Goal: Task Accomplishment & Management: Manage account settings

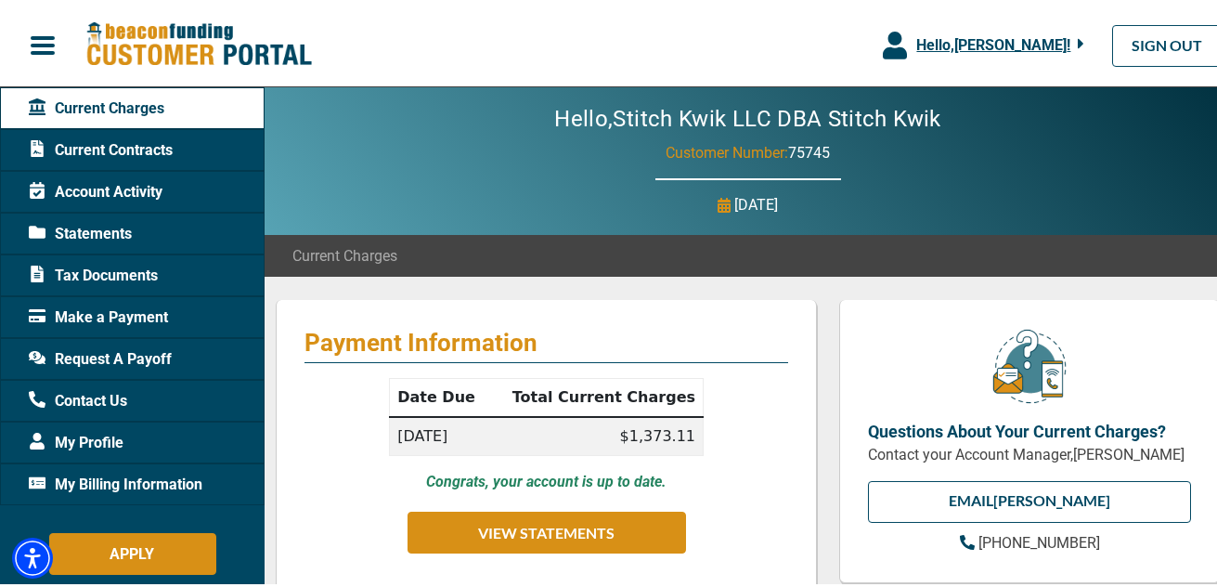
click at [106, 313] on span "Make a Payment" at bounding box center [98, 314] width 139 height 22
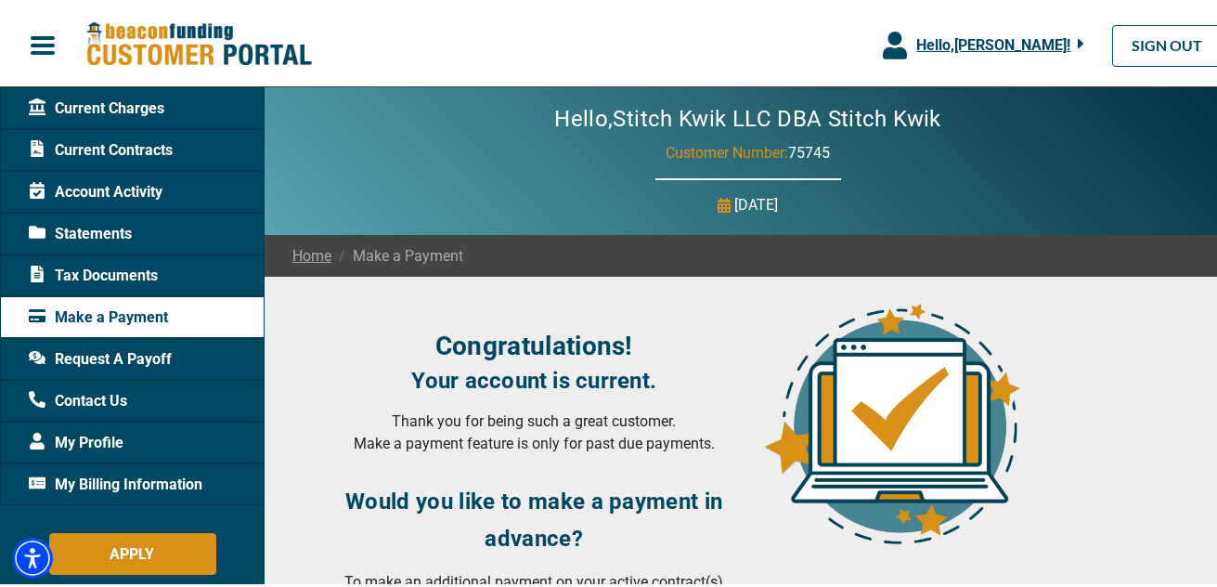
drag, startPoint x: 110, startPoint y: 312, endPoint x: 1062, endPoint y: 332, distance: 952.9
click at [1062, 332] on div at bounding box center [990, 469] width 484 height 347
click at [113, 358] on span "Request A Payoff" at bounding box center [100, 355] width 143 height 22
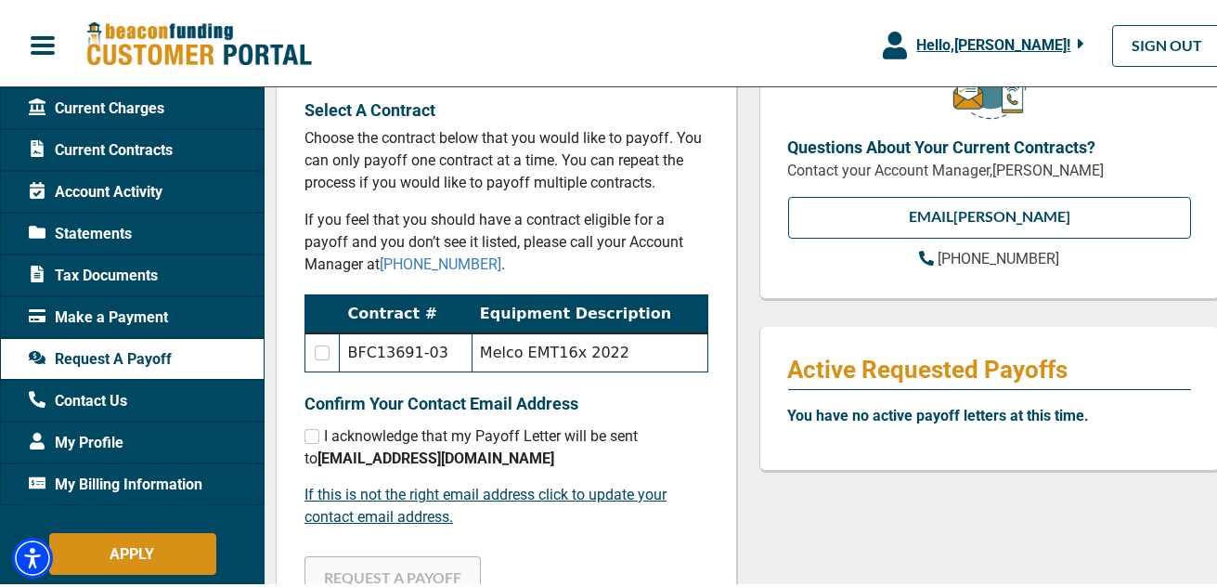
scroll to position [289, 0]
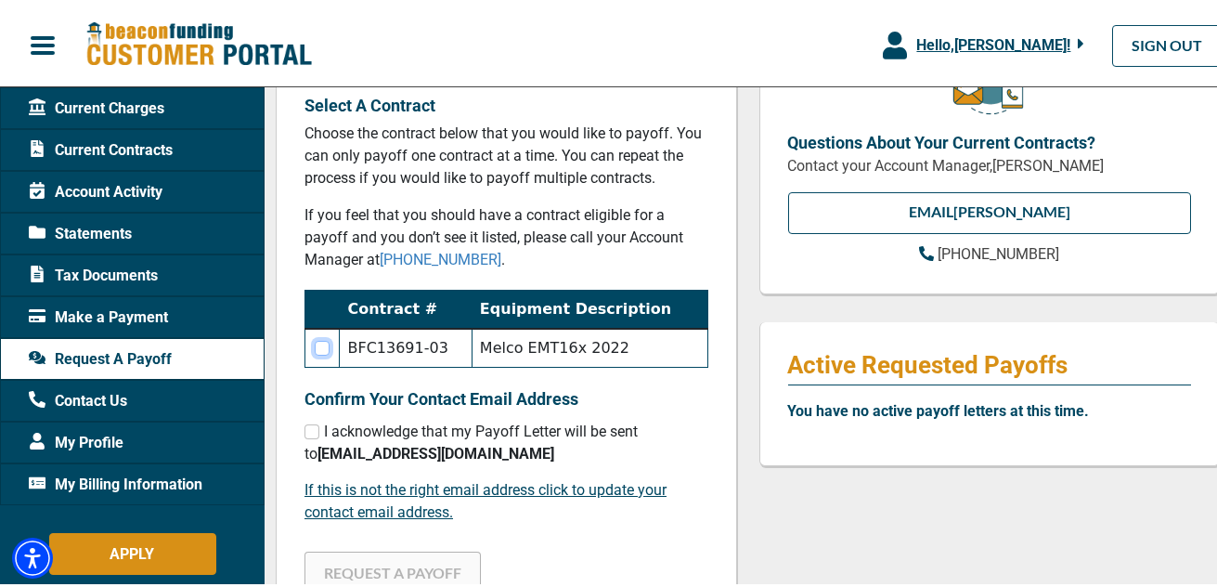
click at [326, 344] on input "checkbox" at bounding box center [322, 344] width 15 height 15
checkbox input "true"
click at [312, 430] on input "checkbox" at bounding box center [312, 428] width 15 height 15
checkbox input "true"
click at [409, 561] on button "REQUEST A PAYOFF" at bounding box center [393, 569] width 176 height 42
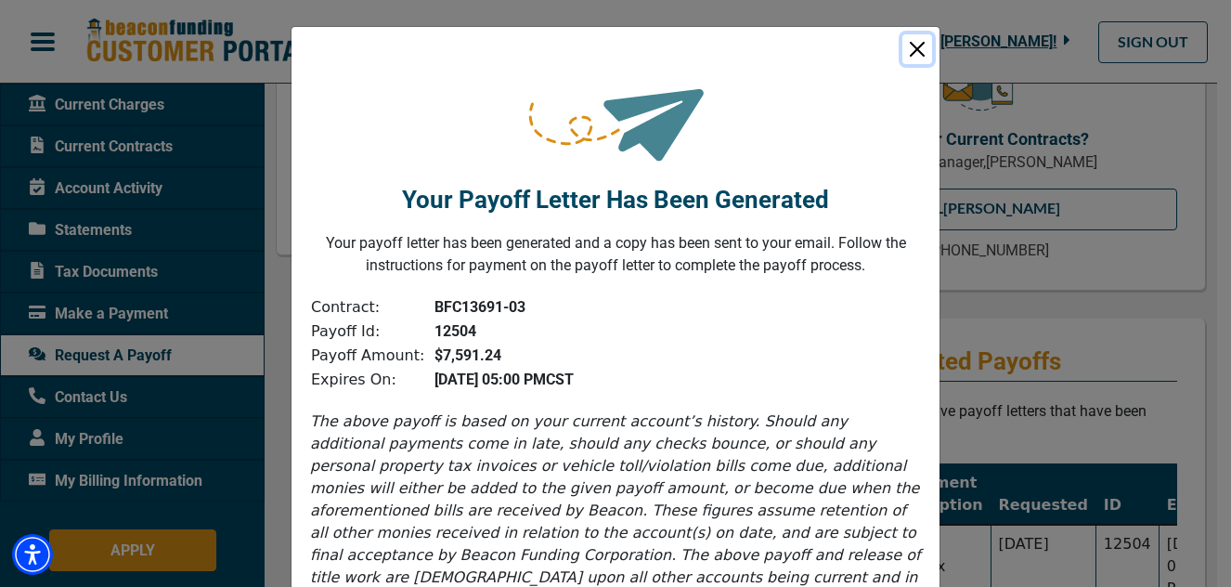
click at [908, 45] on button "Close" at bounding box center [918, 49] width 30 height 30
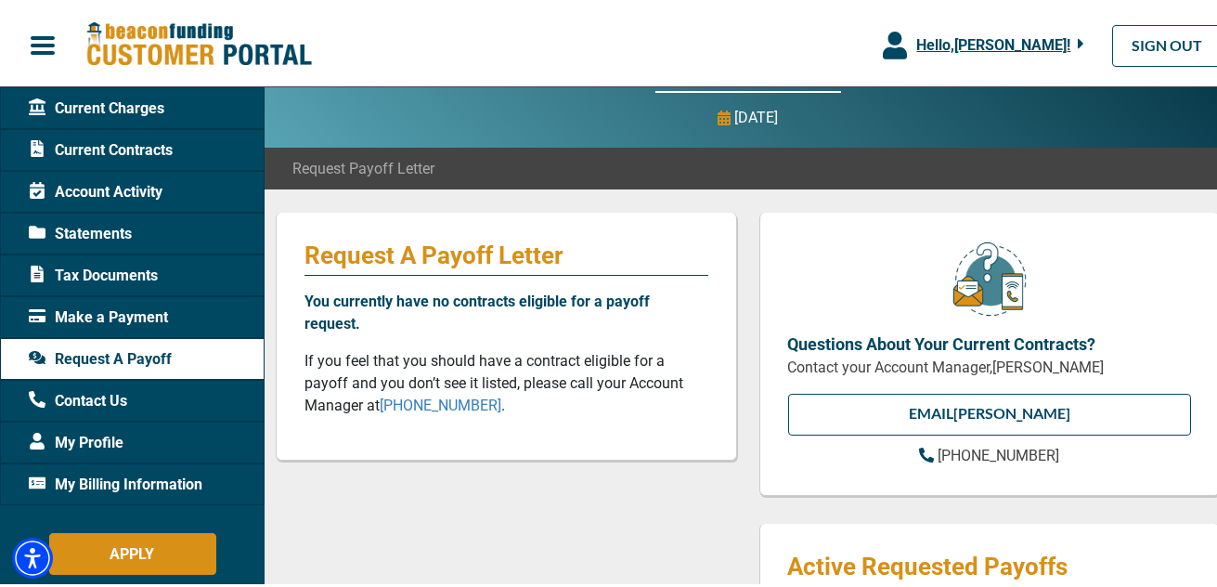
scroll to position [0, 0]
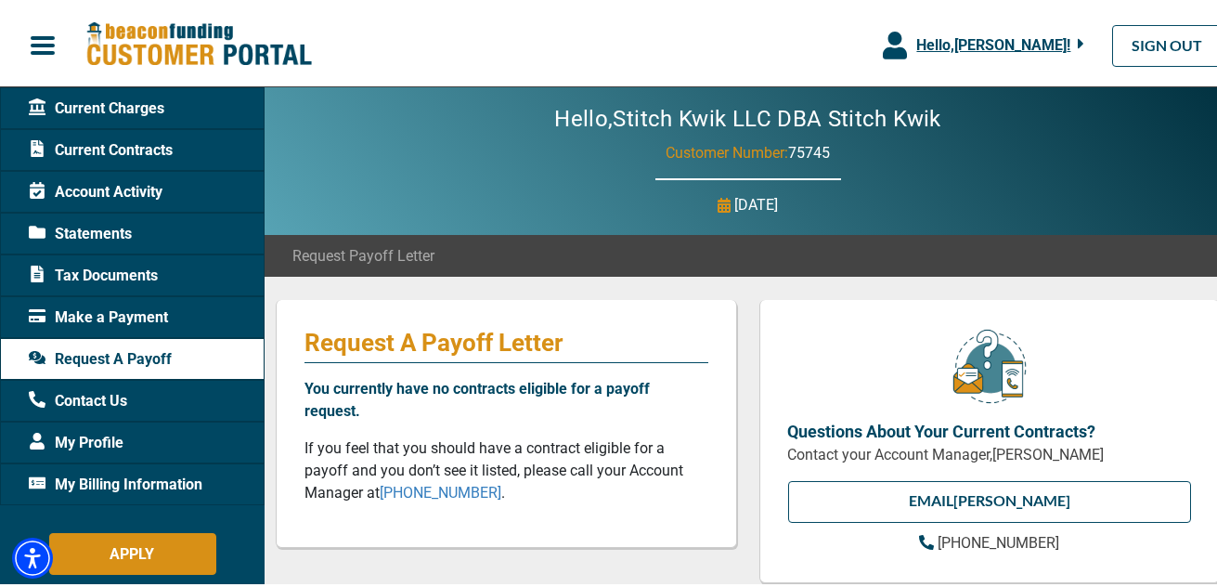
click at [105, 193] on span "Account Activity" at bounding box center [96, 188] width 134 height 22
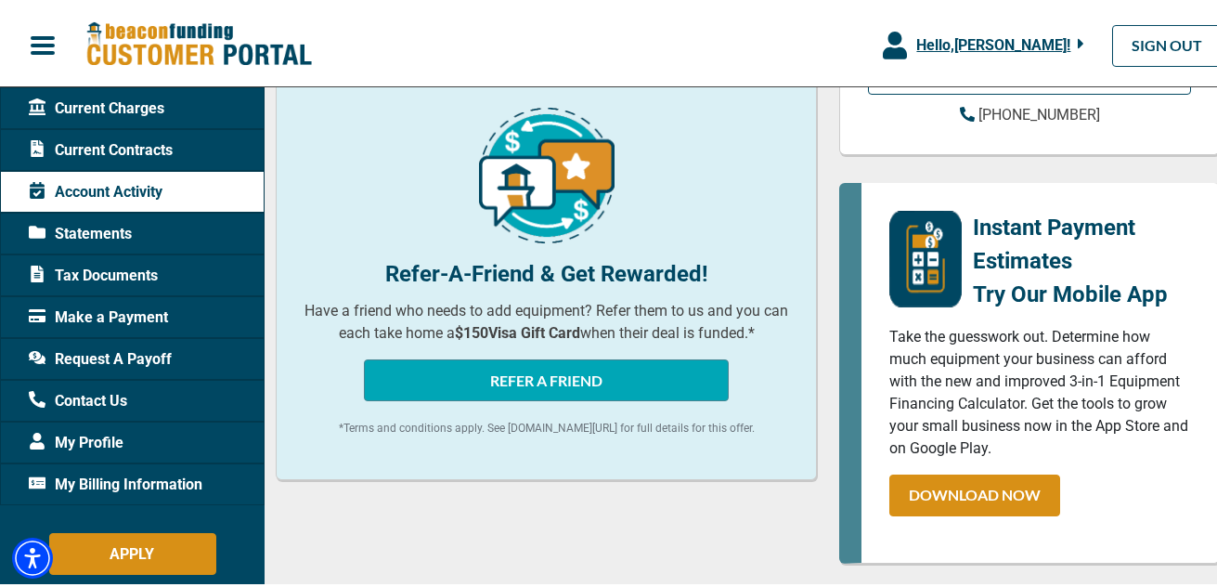
scroll to position [464, 0]
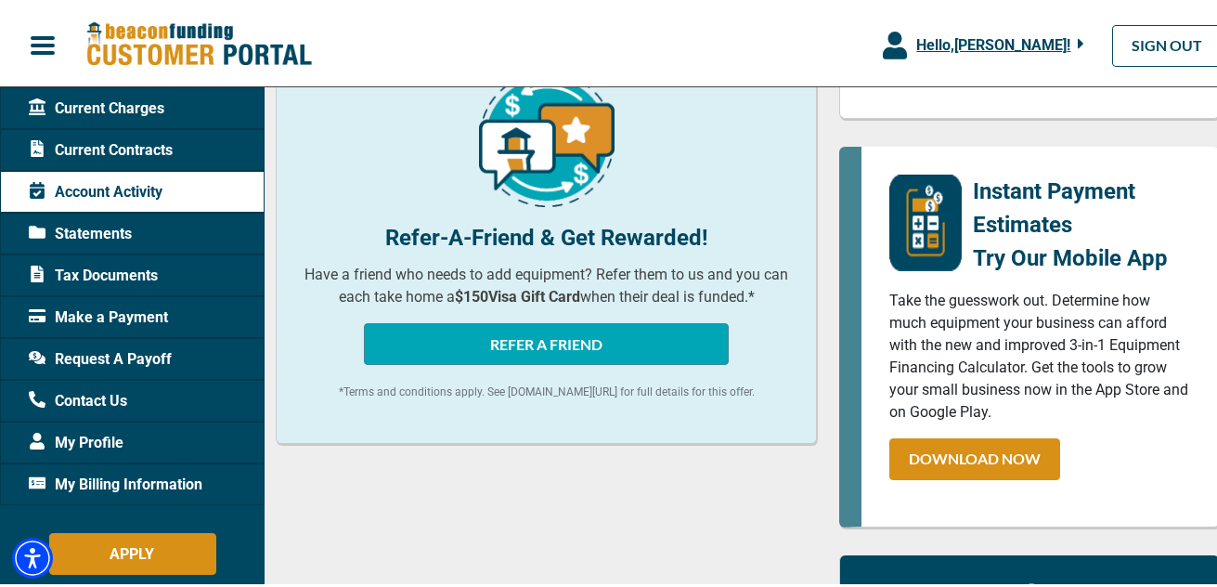
click at [97, 232] on span "Statements" at bounding box center [80, 230] width 103 height 22
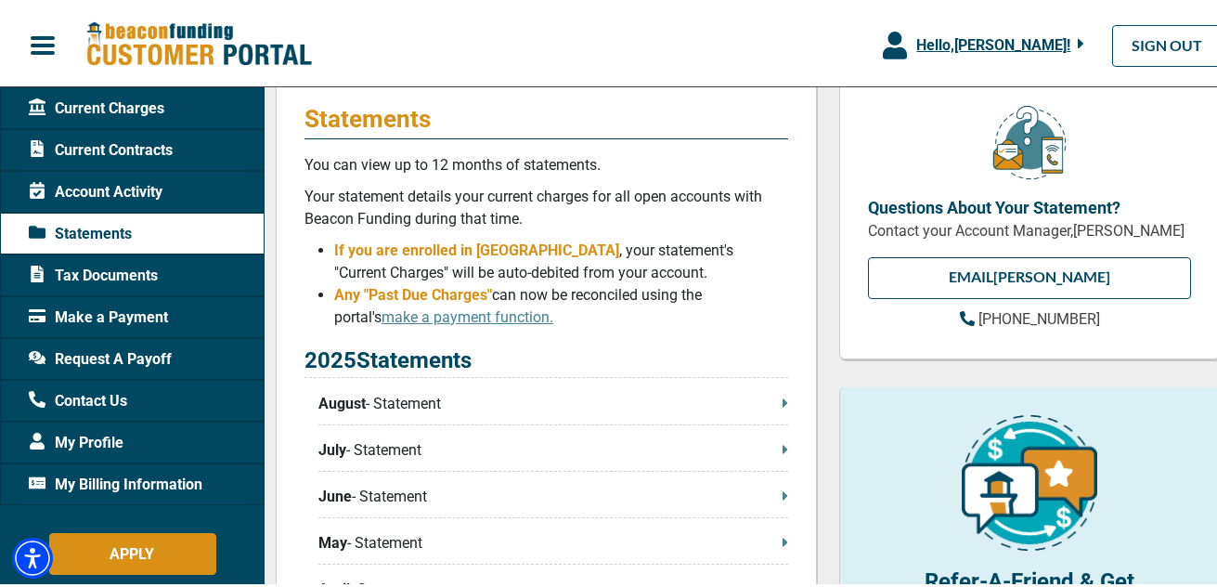
scroll to position [279, 0]
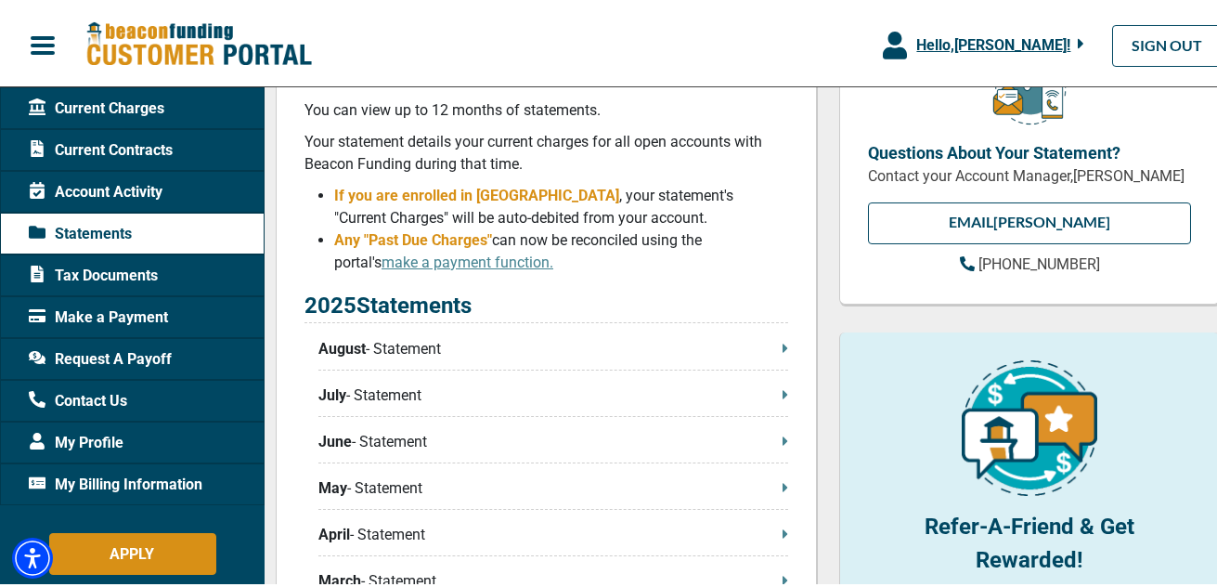
click at [478, 355] on p "August - Statement" at bounding box center [553, 345] width 470 height 22
click at [142, 312] on span "Make a Payment" at bounding box center [98, 314] width 139 height 22
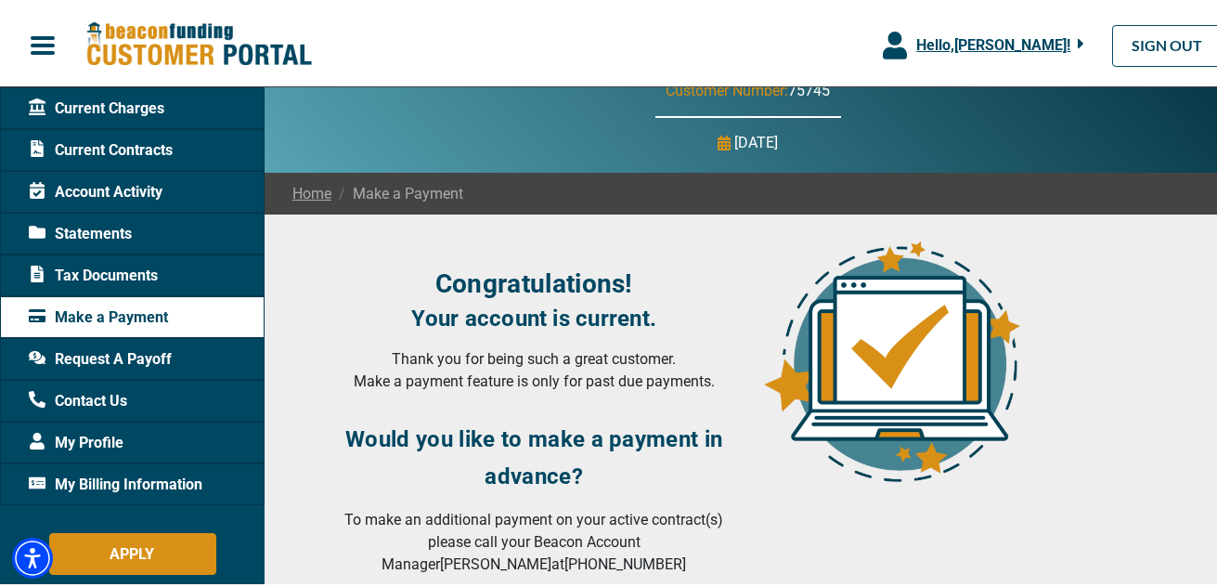
scroll to position [14, 0]
